Goal: Navigation & Orientation: Find specific page/section

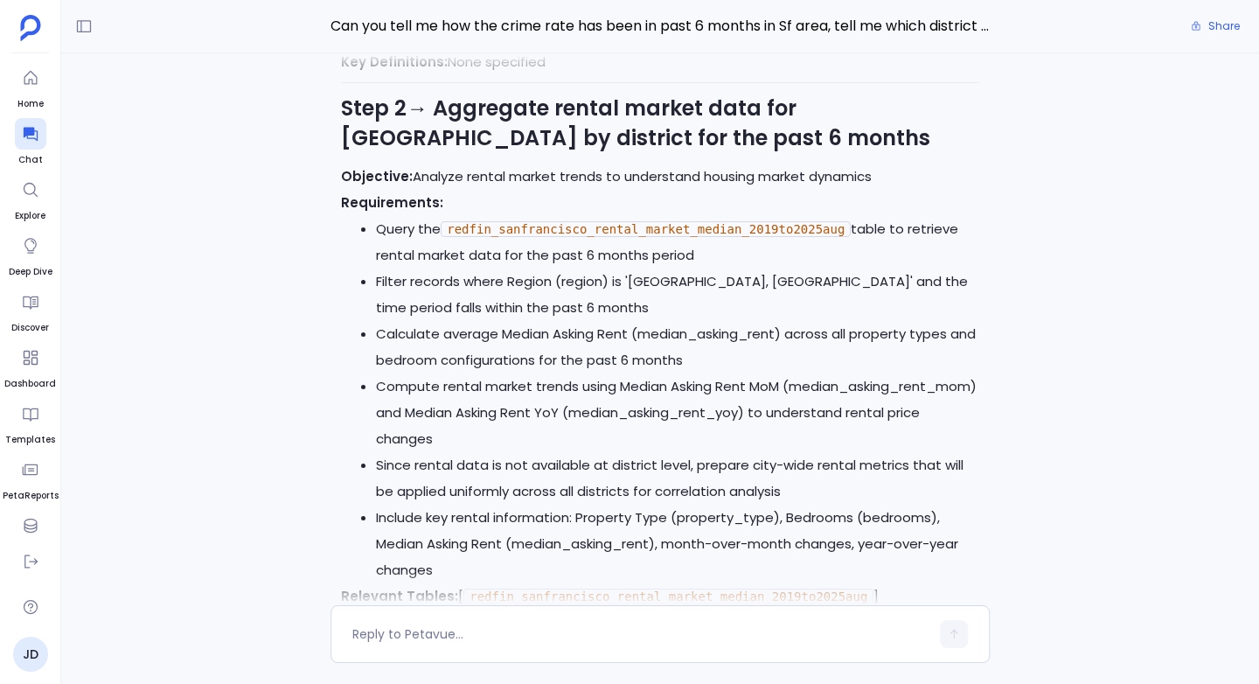
scroll to position [-1367, 0]
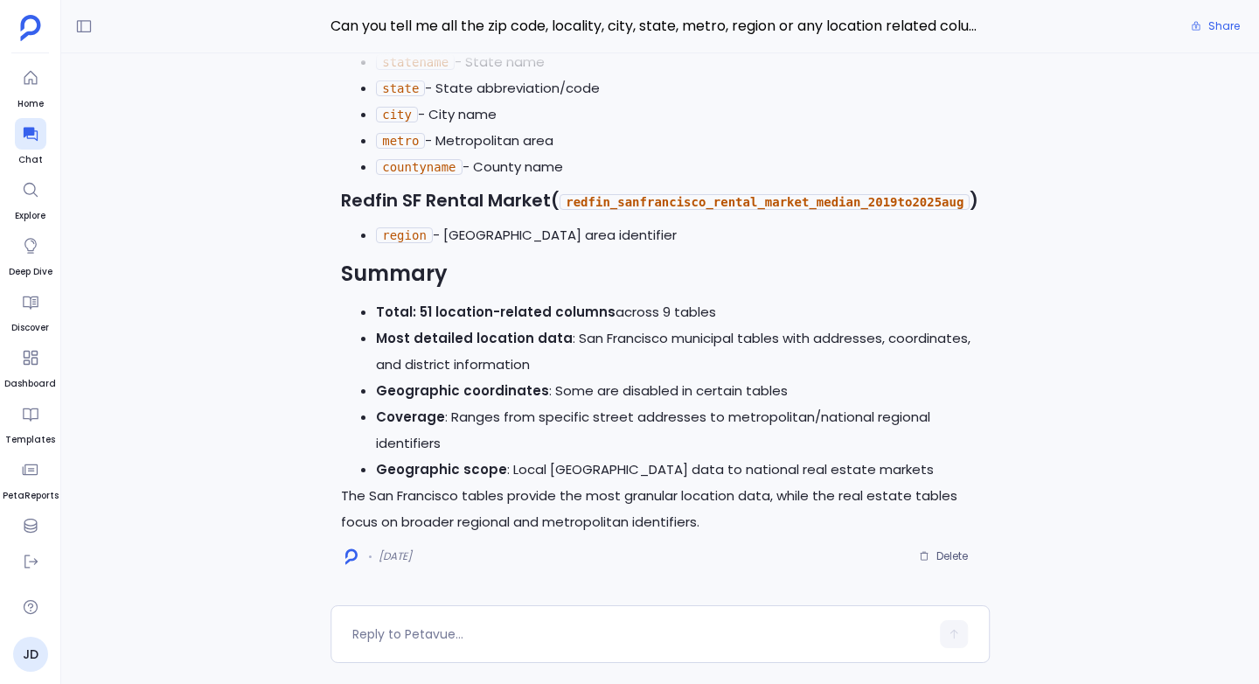
scroll to position [-1646, 0]
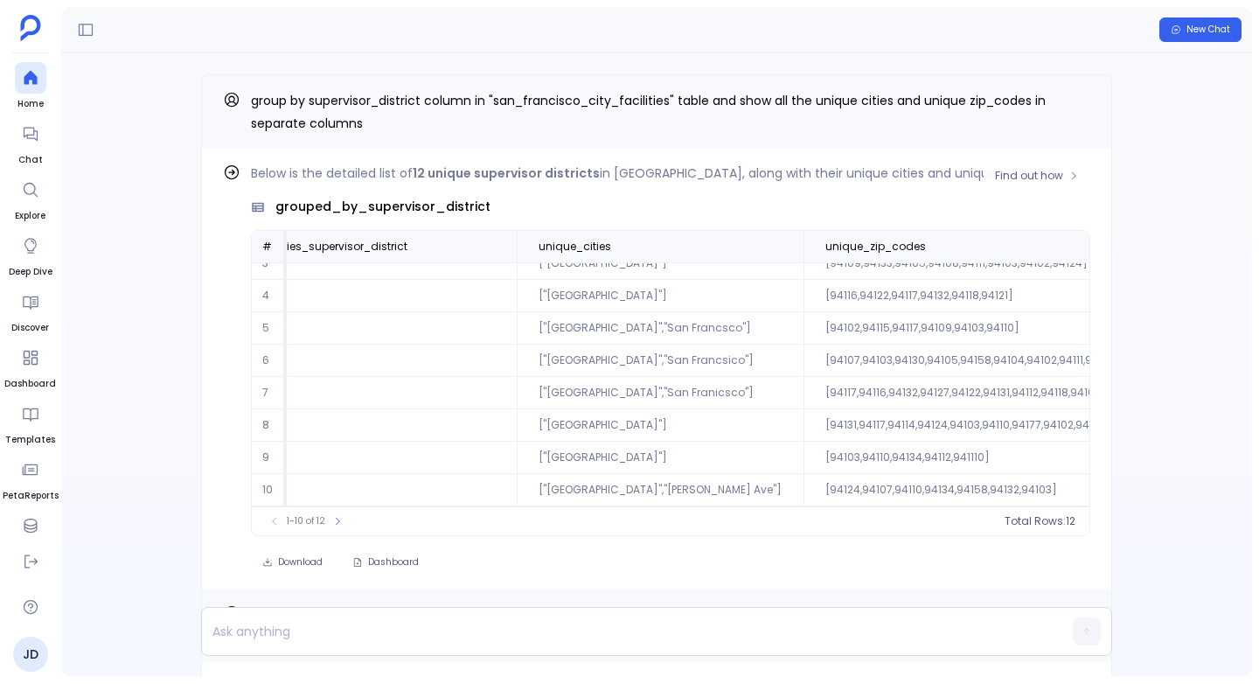
scroll to position [84, 0]
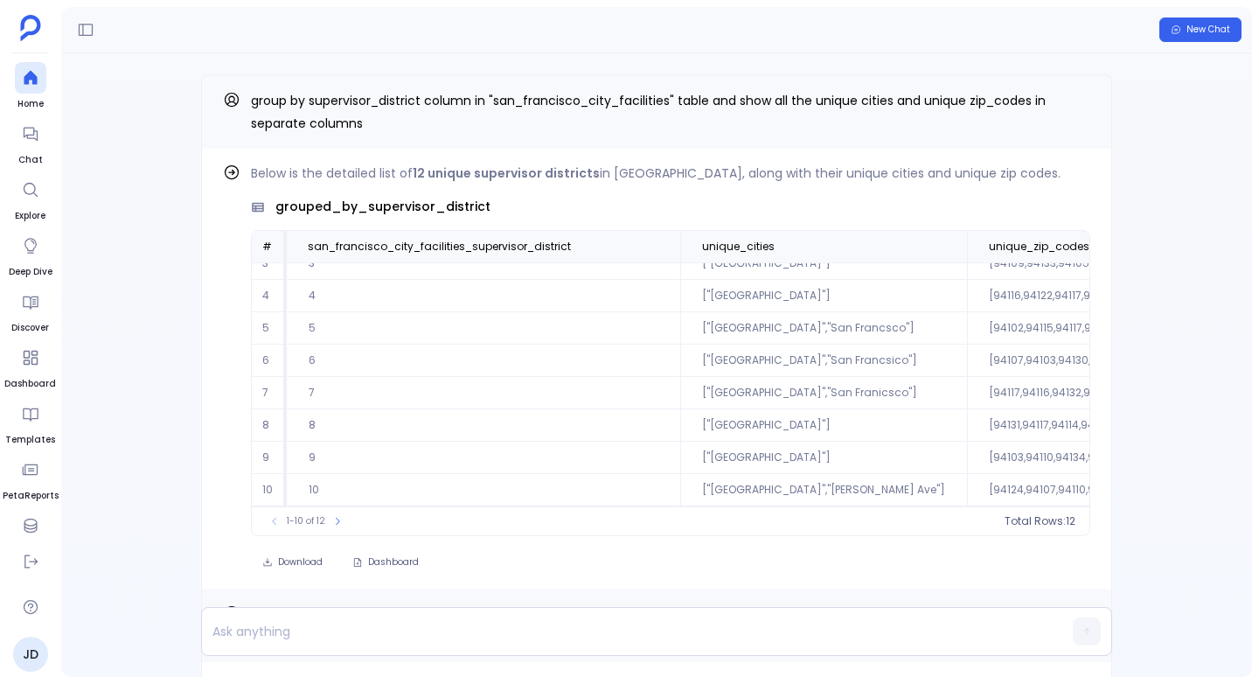
click at [105, 317] on div "Find out how Below is the detailed list of 13 unique supervisor districts , sho…" at bounding box center [656, 365] width 1191 height 624
